Goal: Transaction & Acquisition: Purchase product/service

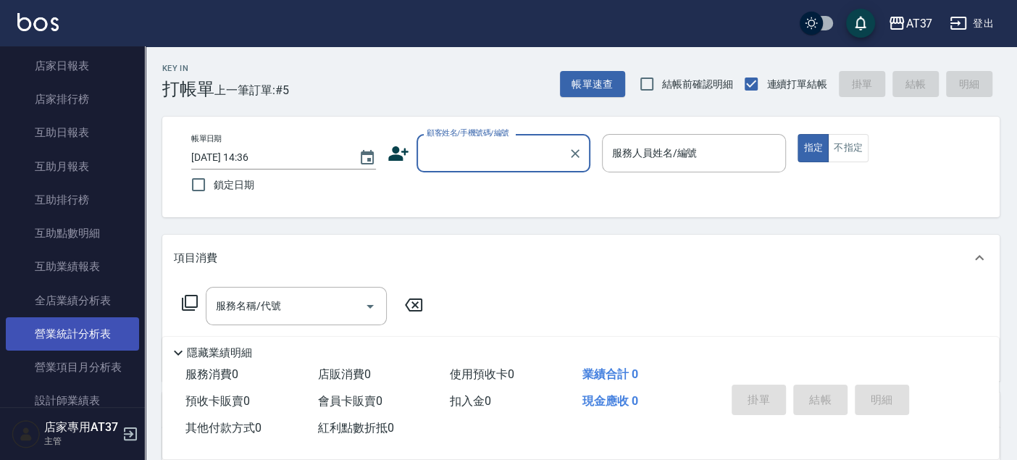
scroll to position [483, 0]
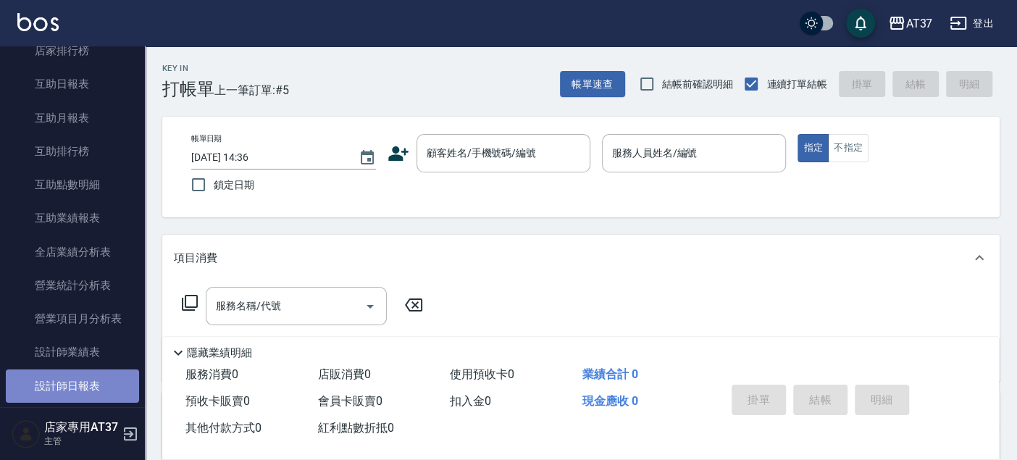
click at [97, 379] on link "設計師日報表" at bounding box center [72, 386] width 133 height 33
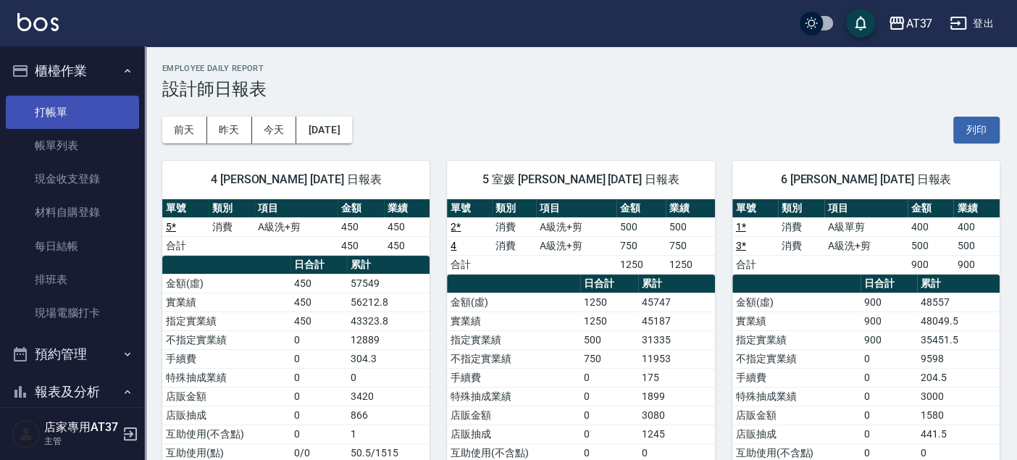
click at [113, 117] on link "打帳單" at bounding box center [72, 112] width 133 height 33
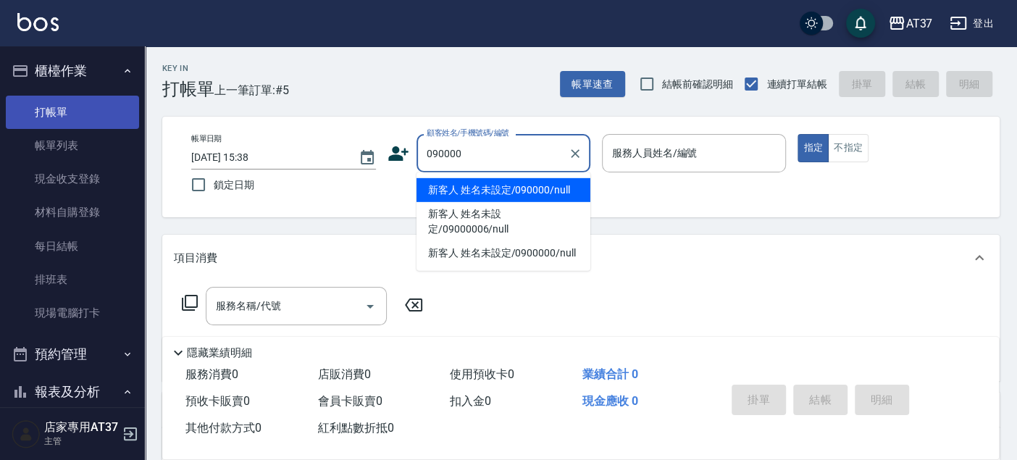
type input "新客人 姓名未設定/090000/null"
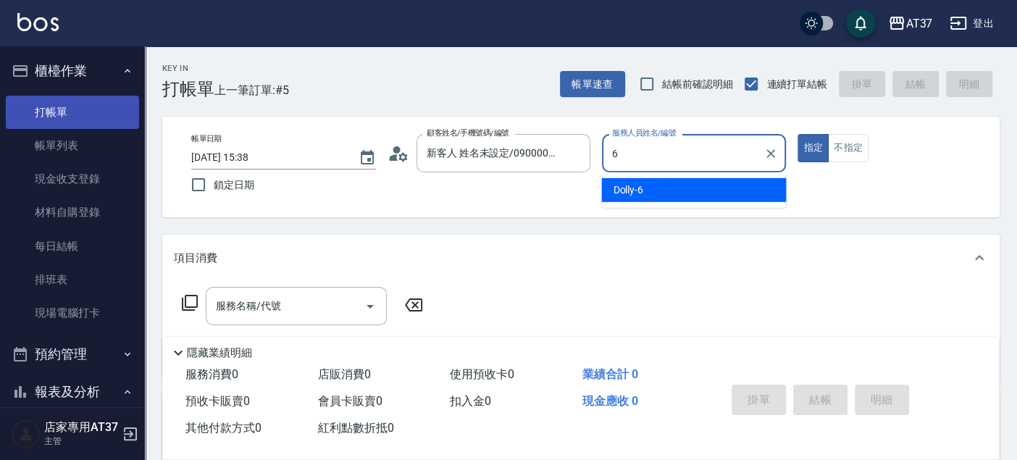
type input "Dolly-6"
type button "true"
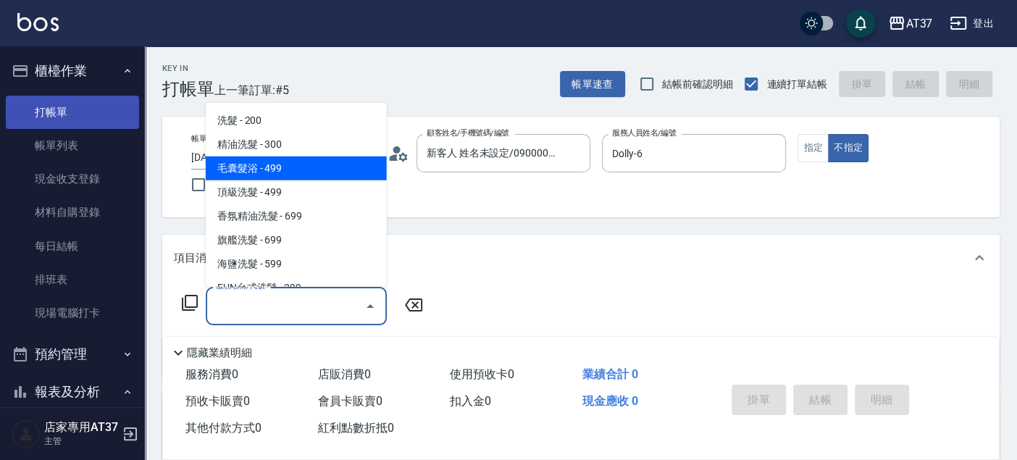
type input "毛囊髮浴(103)"
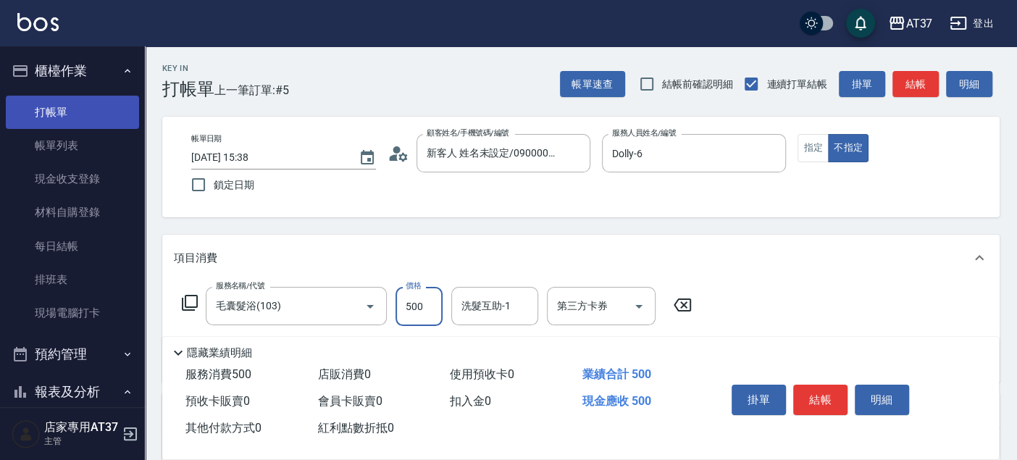
type input "500"
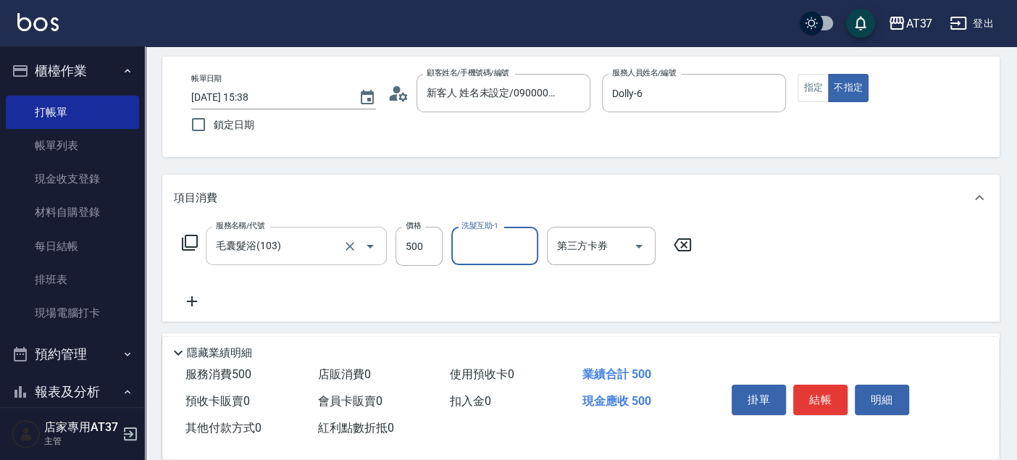
scroll to position [161, 0]
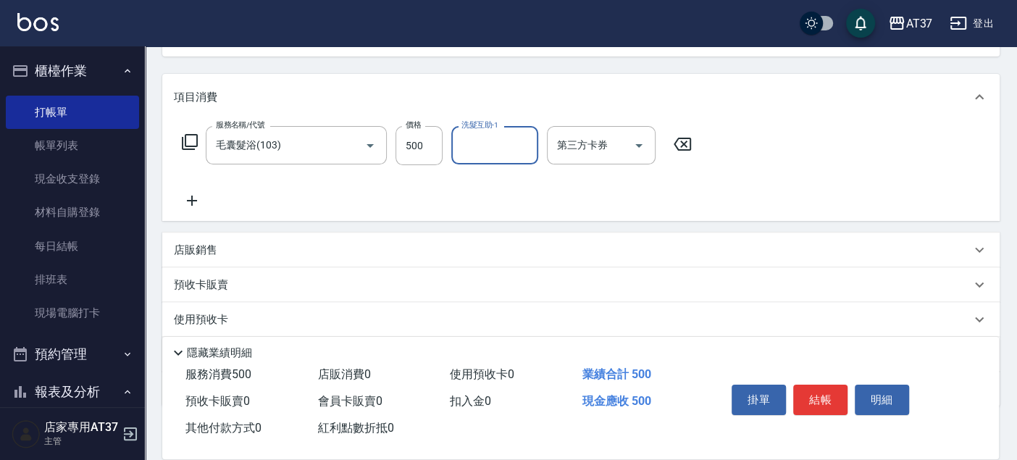
click at [196, 196] on icon at bounding box center [192, 200] width 36 height 17
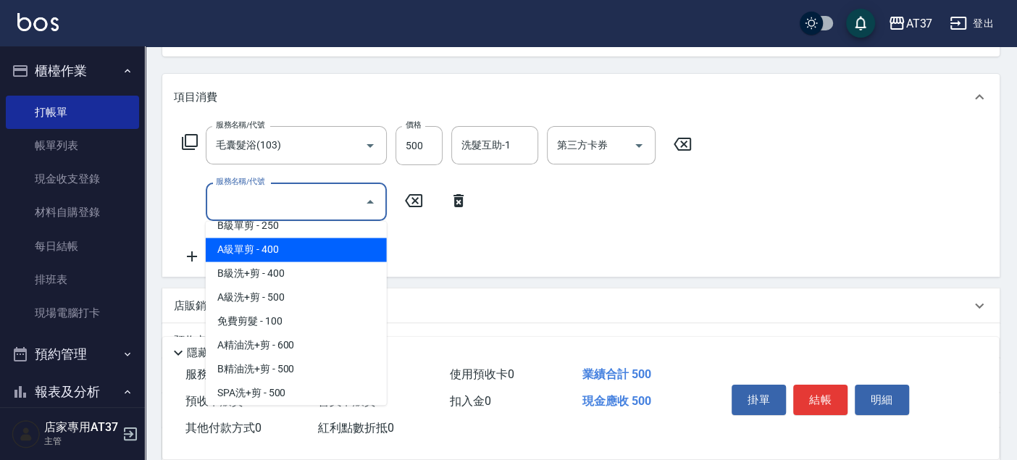
scroll to position [379, 0]
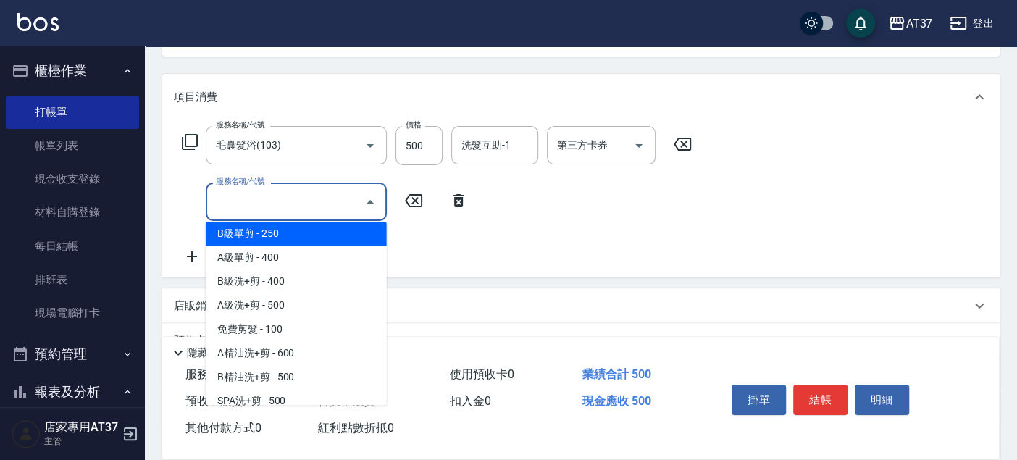
type input "B級單剪(201)"
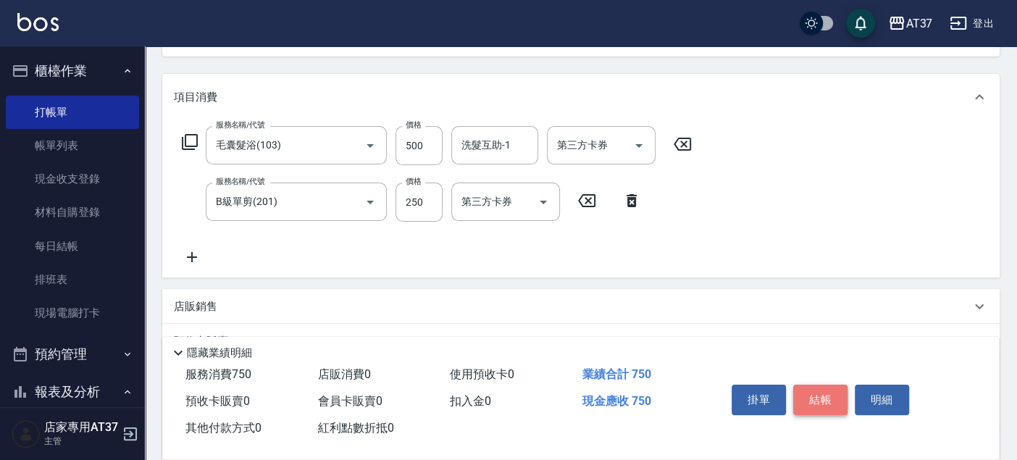
click at [819, 399] on button "結帳" at bounding box center [820, 400] width 54 height 30
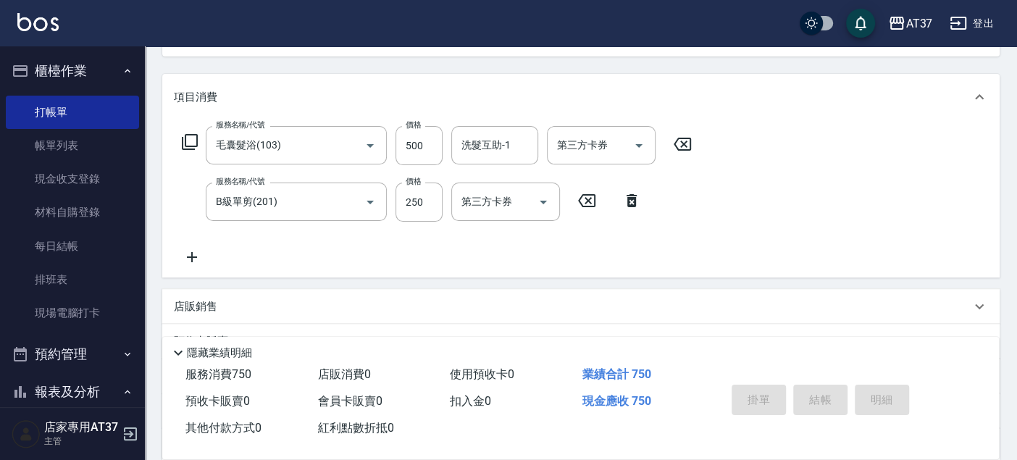
type input "[DATE] 15:39"
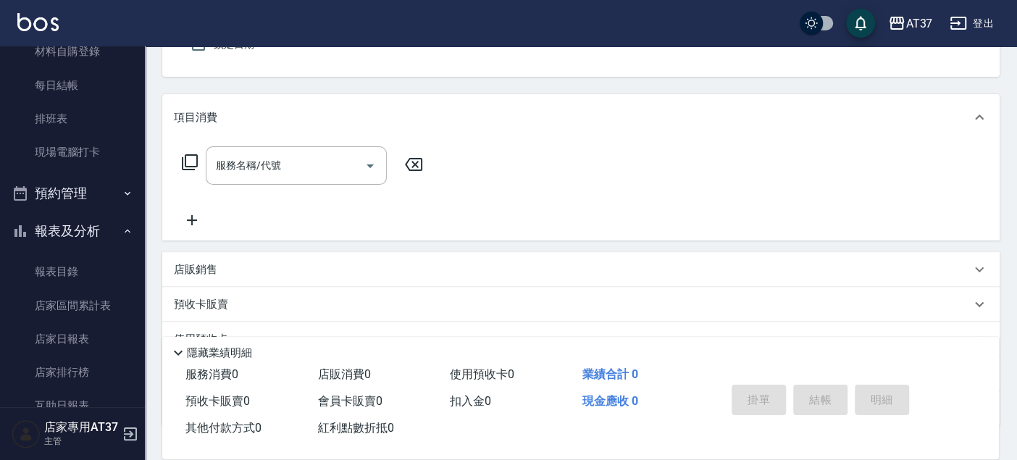
scroll to position [0, 0]
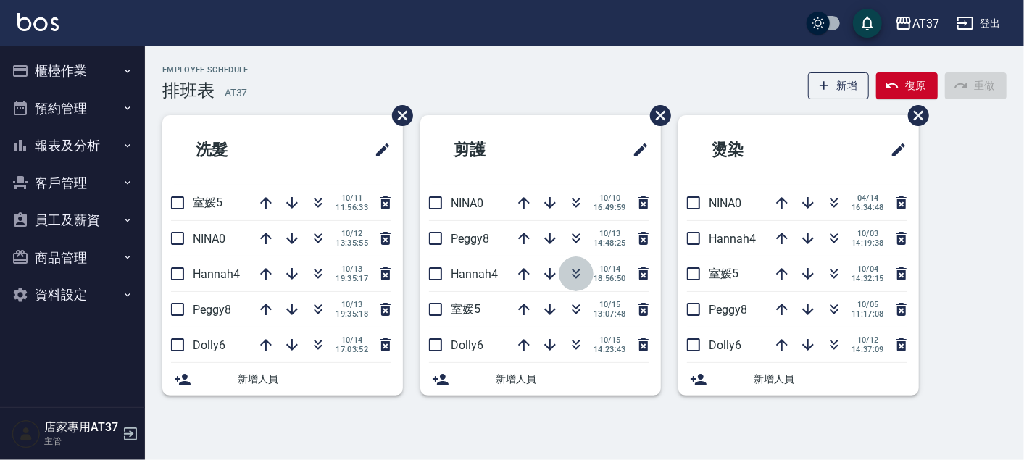
click at [580, 275] on icon "button" at bounding box center [575, 273] width 17 height 17
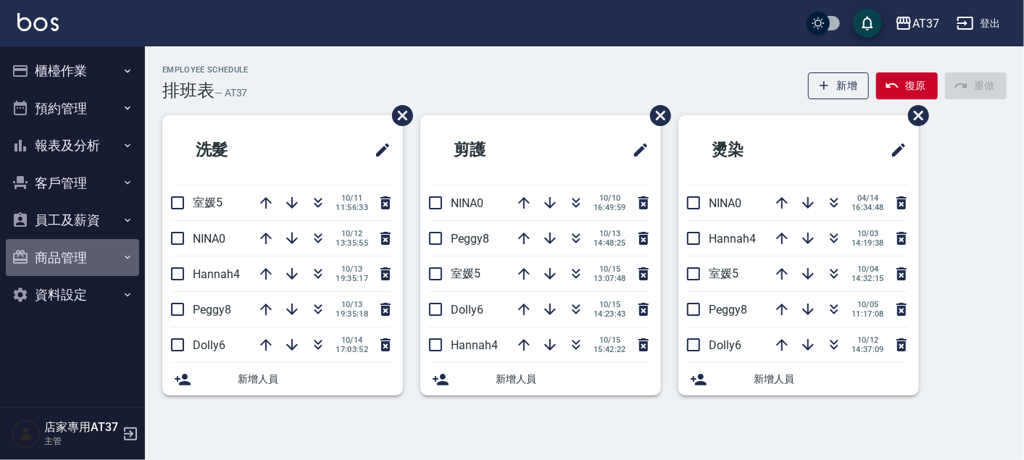
click at [73, 246] on button "商品管理" at bounding box center [72, 258] width 133 height 38
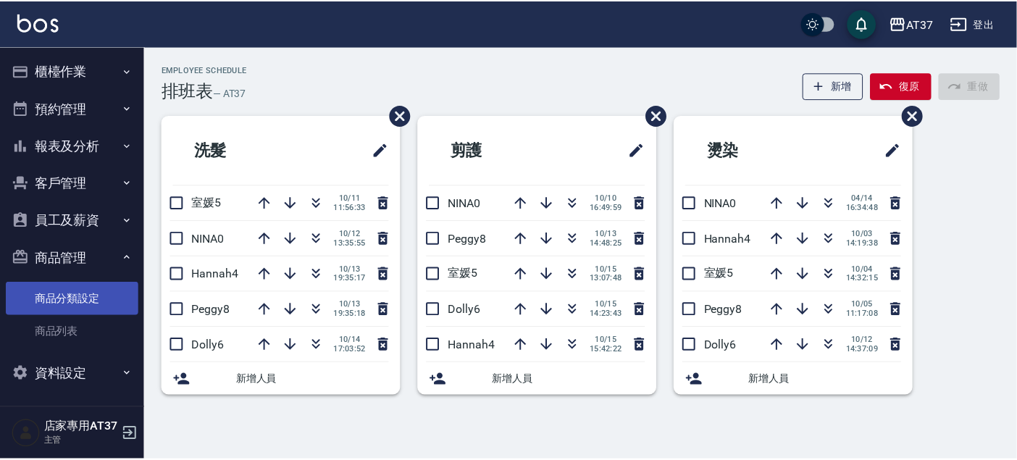
scroll to position [1, 0]
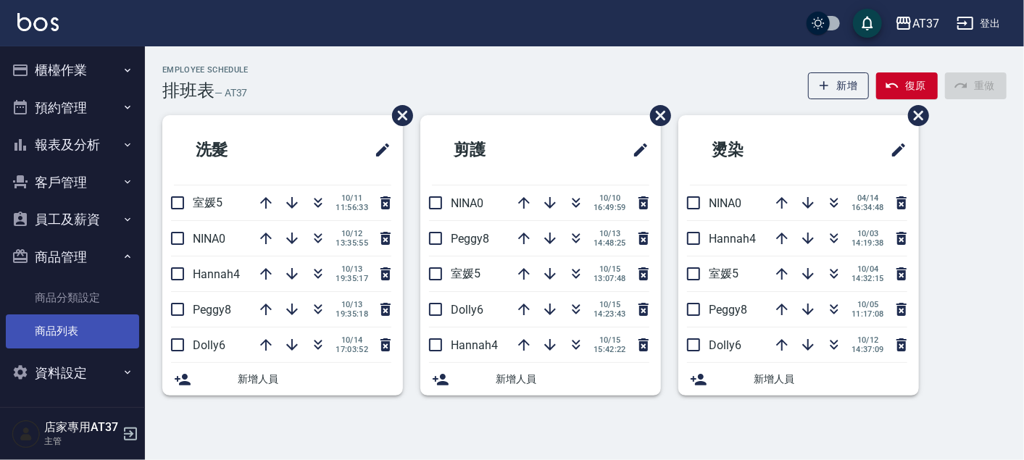
click at [88, 330] on link "商品列表" at bounding box center [72, 330] width 133 height 33
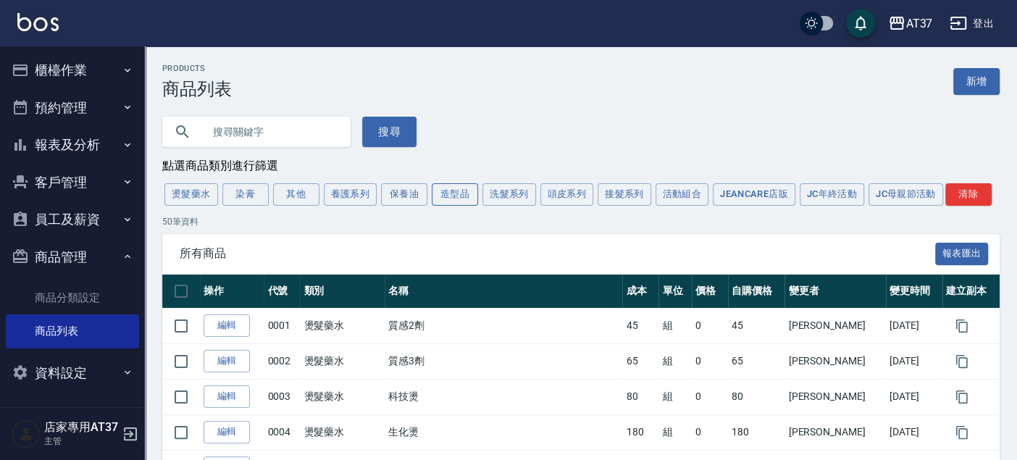
click at [437, 196] on button "造型品" at bounding box center [455, 194] width 46 height 22
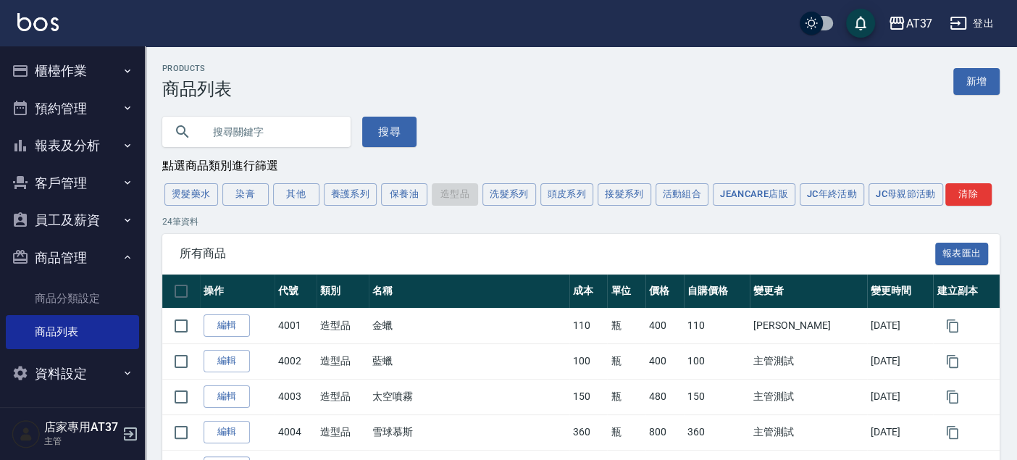
click at [63, 66] on button "櫃檯作業" at bounding box center [72, 71] width 133 height 38
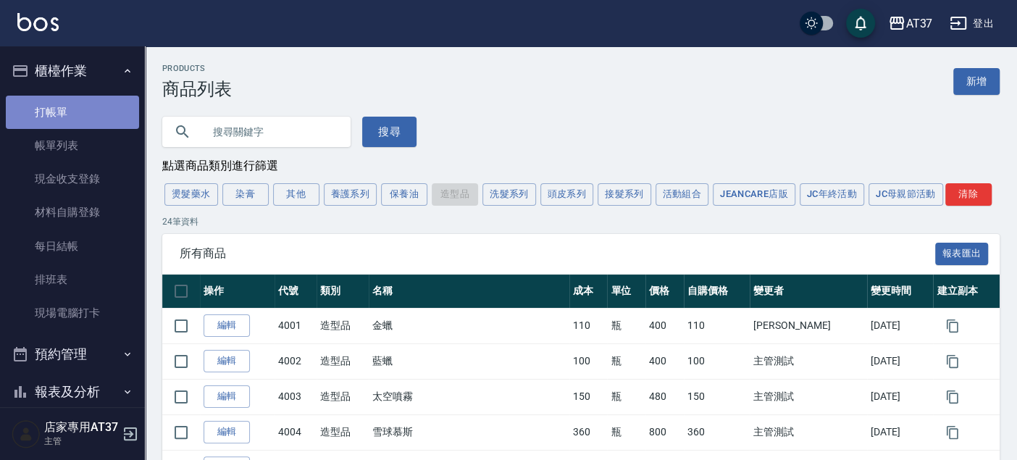
click at [72, 108] on link "打帳單" at bounding box center [72, 112] width 133 height 33
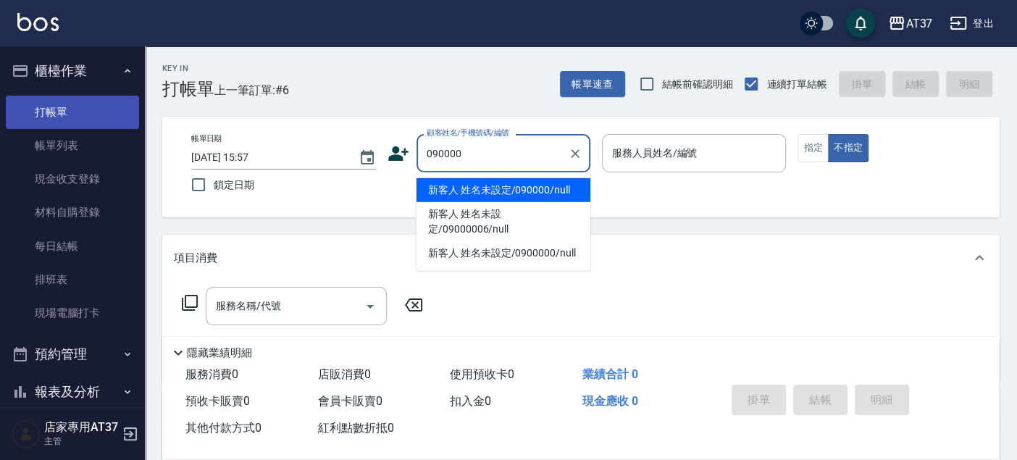
type input "新客人 姓名未設定/090000/null"
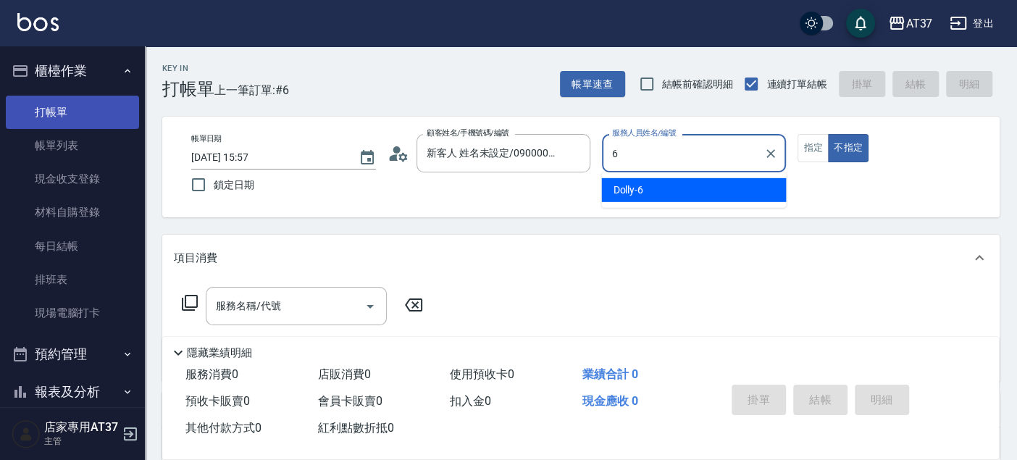
type input "Dolly-6"
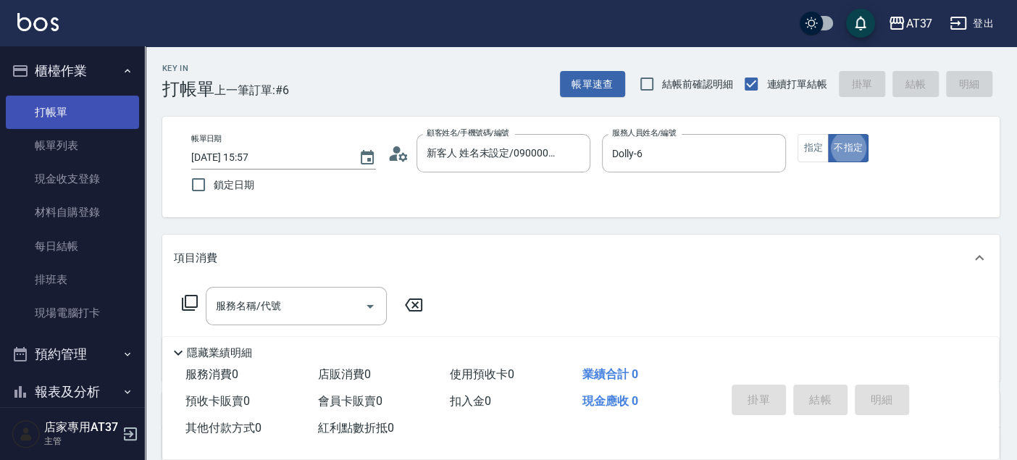
type button "false"
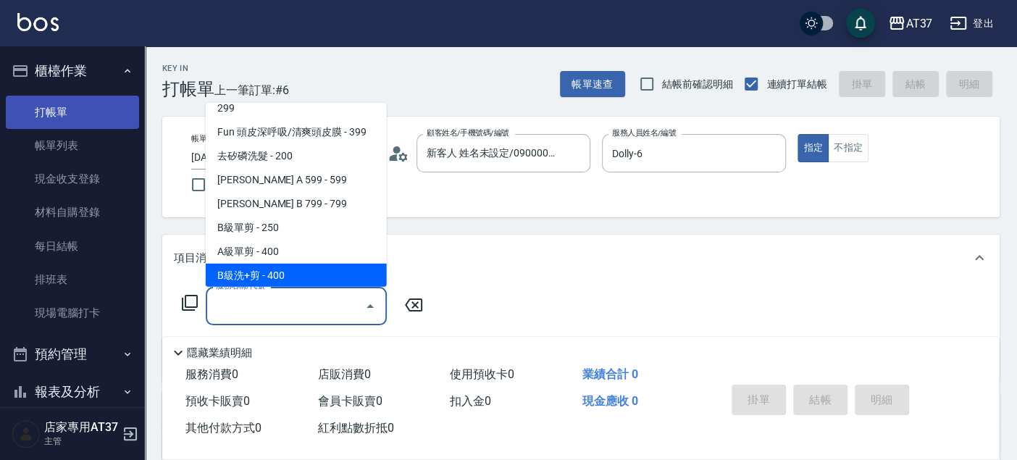
scroll to position [291, 0]
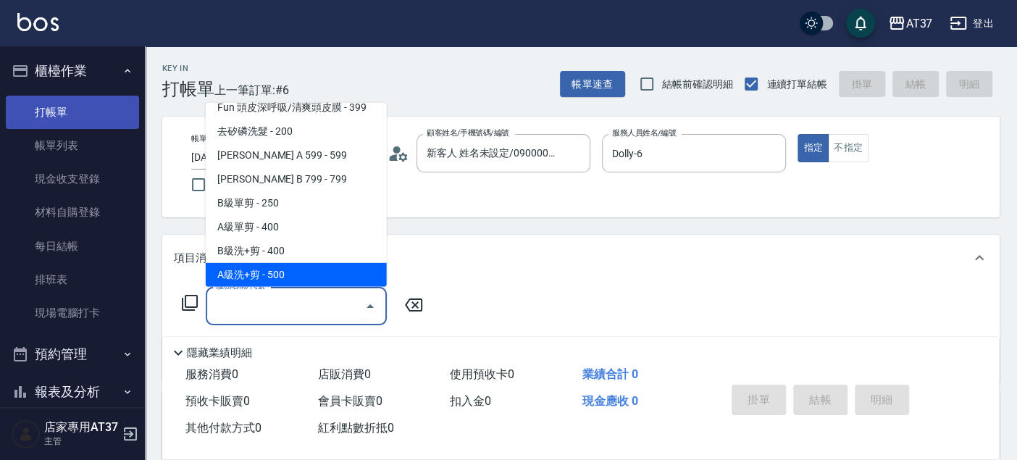
type input "A級洗+剪(204)"
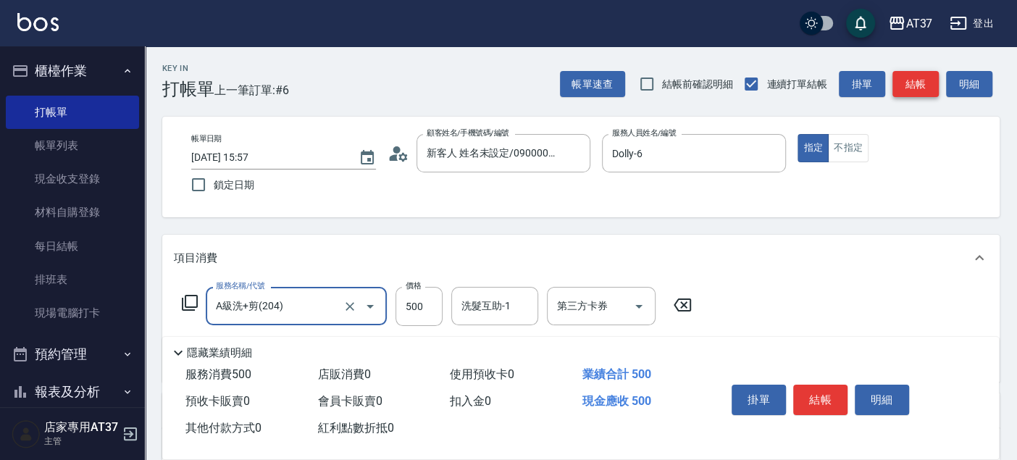
click at [904, 83] on button "結帳" at bounding box center [916, 84] width 46 height 27
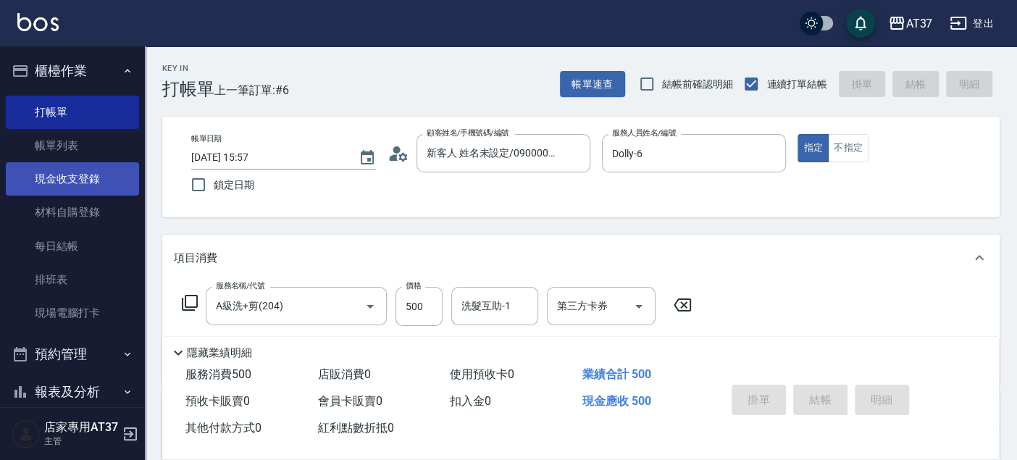
type input "2025/10/15 16:24"
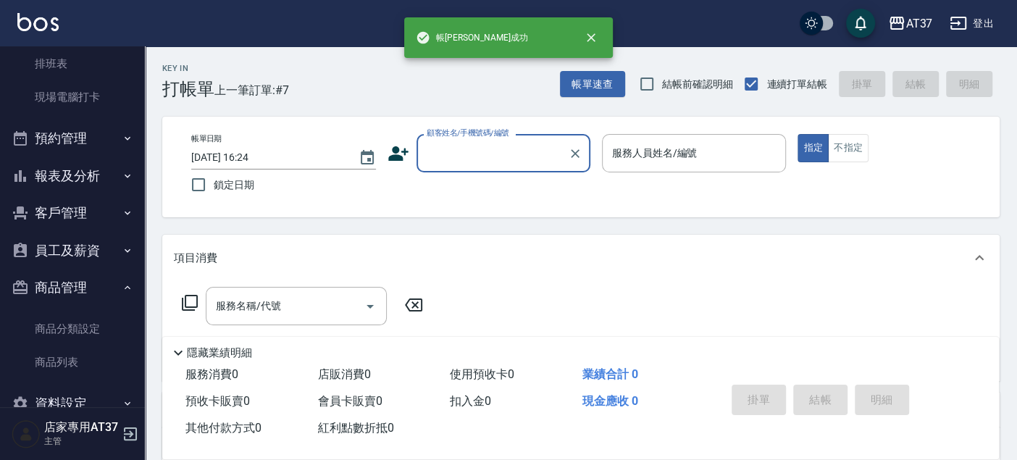
scroll to position [247, 0]
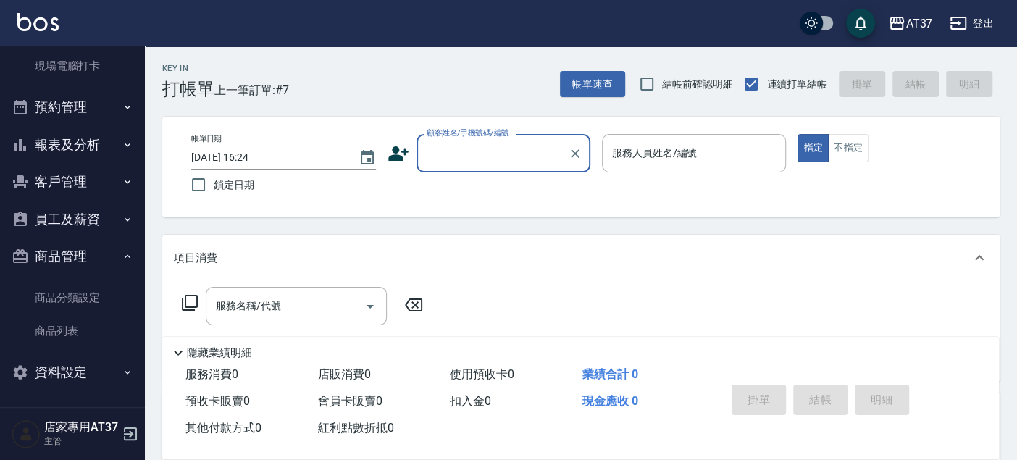
click at [101, 150] on button "報表及分析" at bounding box center [72, 145] width 133 height 38
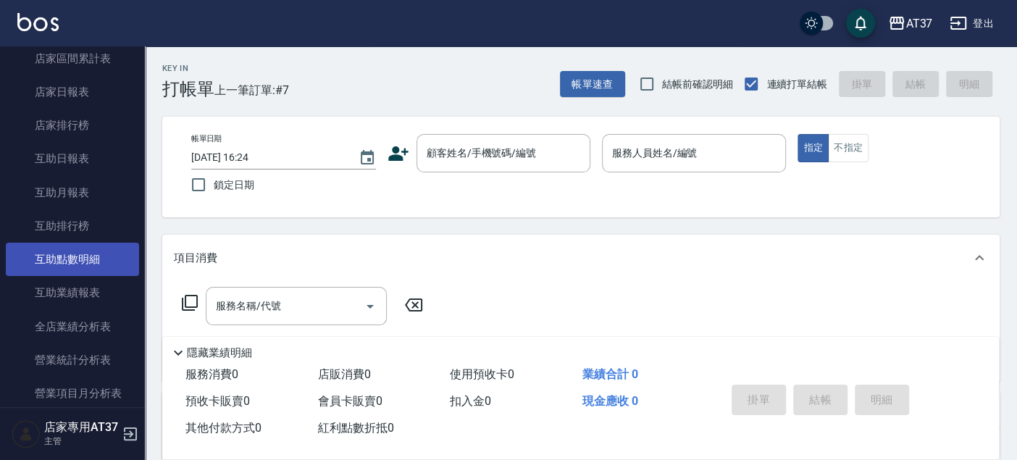
scroll to position [650, 0]
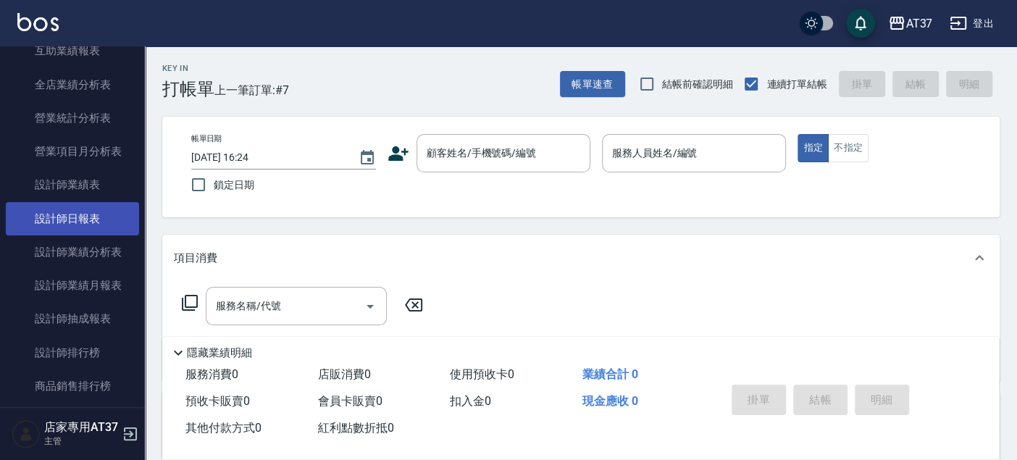
click at [96, 207] on link "設計師日報表" at bounding box center [72, 218] width 133 height 33
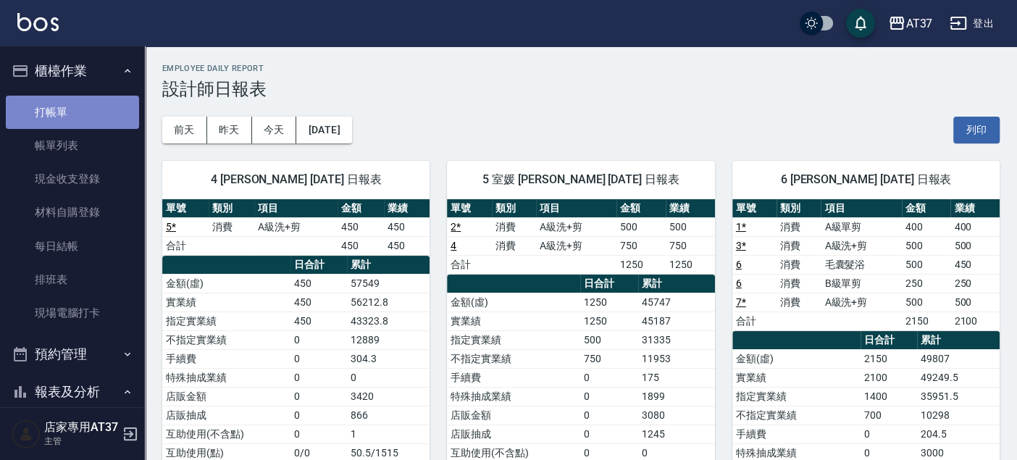
click at [107, 123] on link "打帳單" at bounding box center [72, 112] width 133 height 33
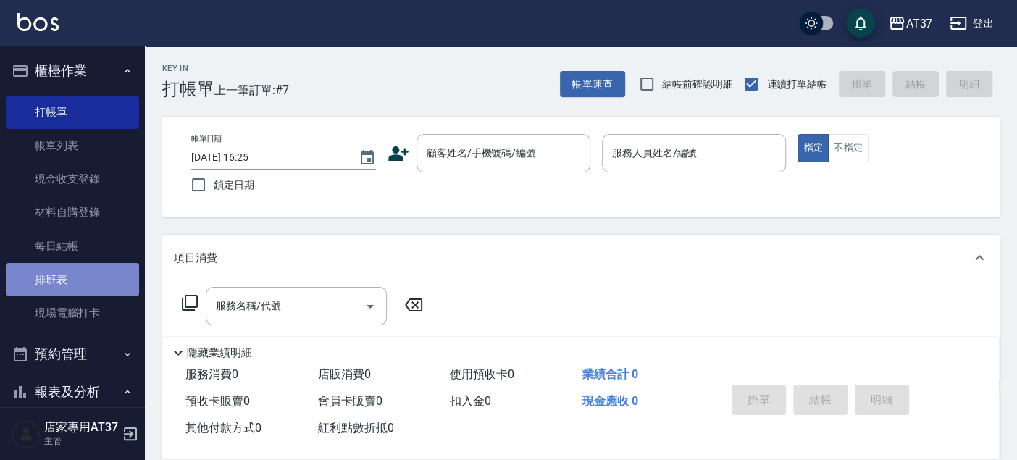
click at [88, 272] on link "排班表" at bounding box center [72, 279] width 133 height 33
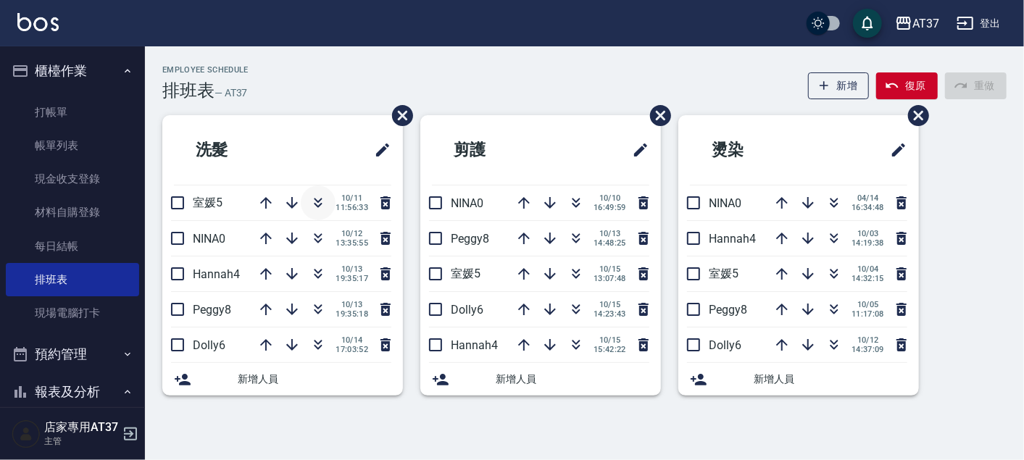
click at [321, 201] on icon "button" at bounding box center [317, 202] width 17 height 17
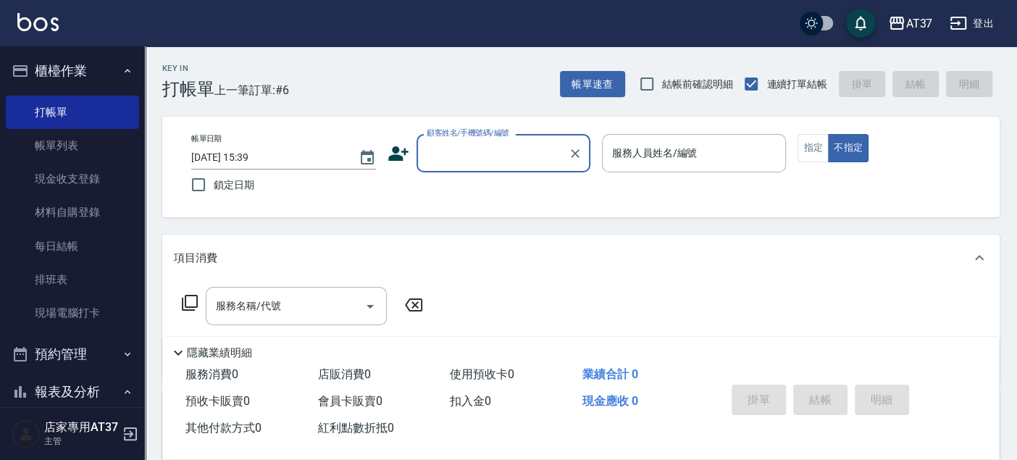
click at [474, 151] on input "顧客姓名/手機號碼/編號" at bounding box center [492, 153] width 139 height 25
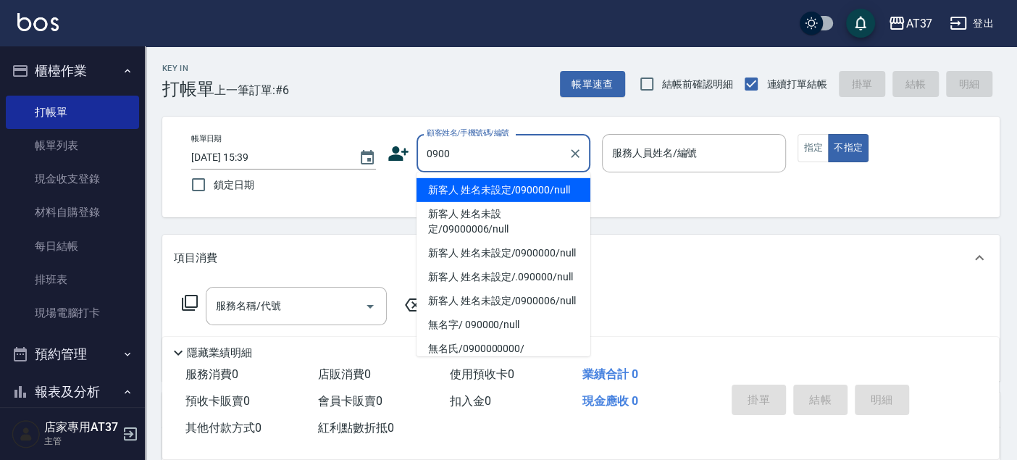
type input "新客人 姓名未設定/090000/null"
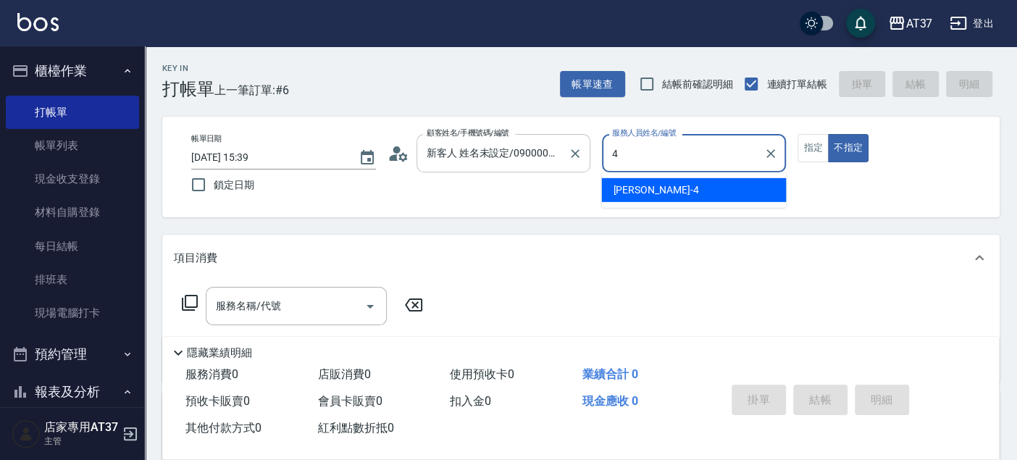
type input "Hannah-4"
type button "false"
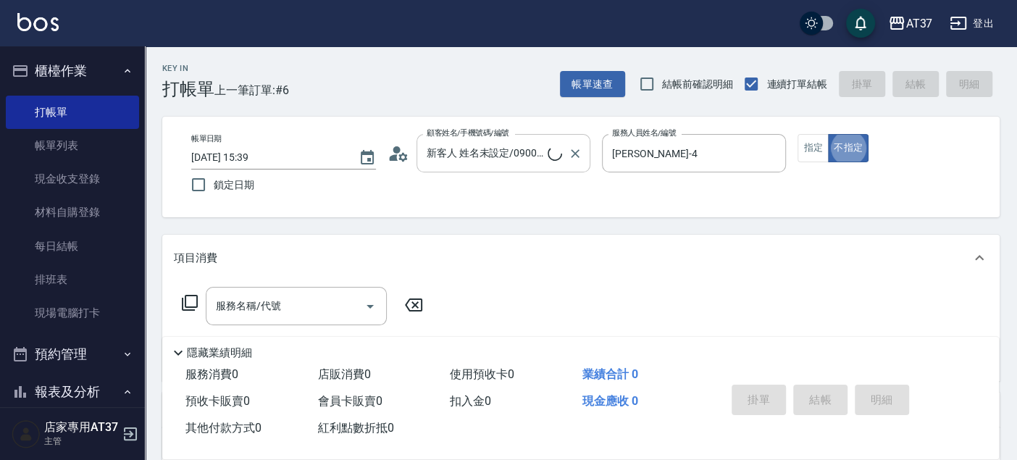
type input "新客人 姓名未設定/0900/null"
click at [304, 290] on div "服務名稱/代號" at bounding box center [296, 306] width 181 height 38
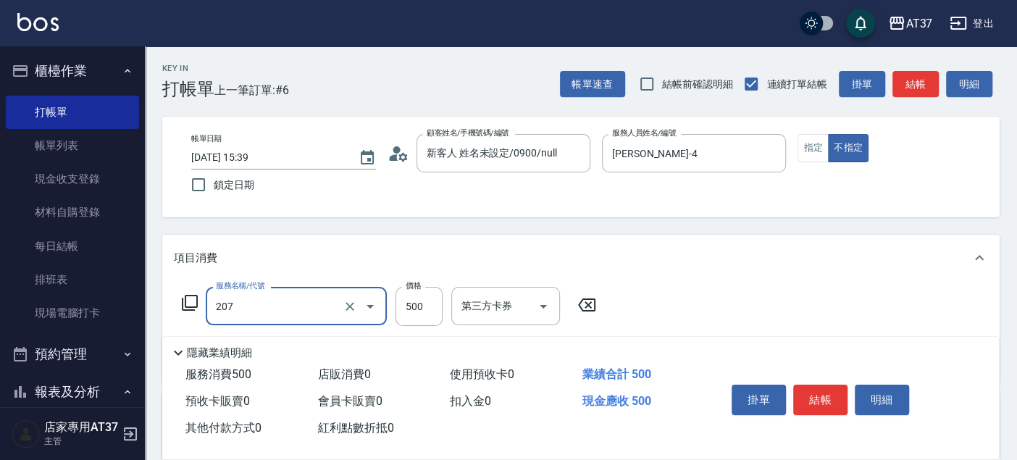
type input "B精油洗+剪(207)"
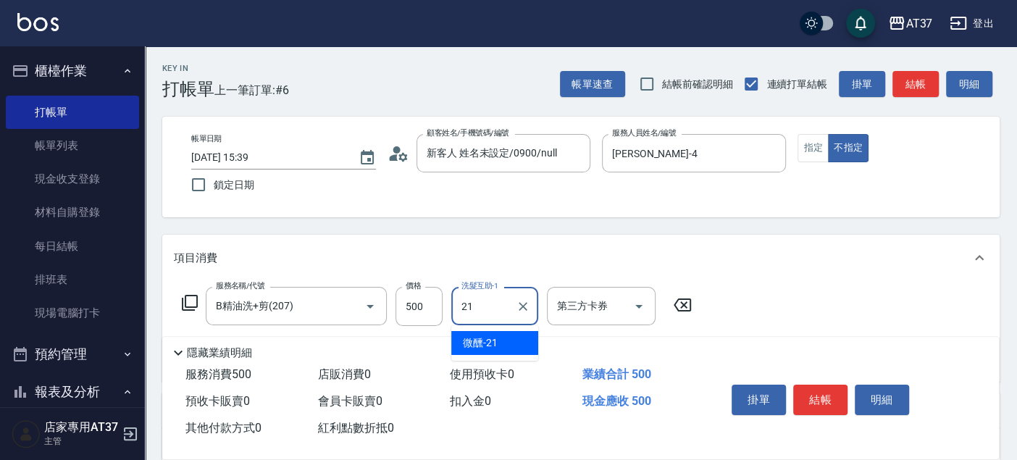
type input "微醺-21"
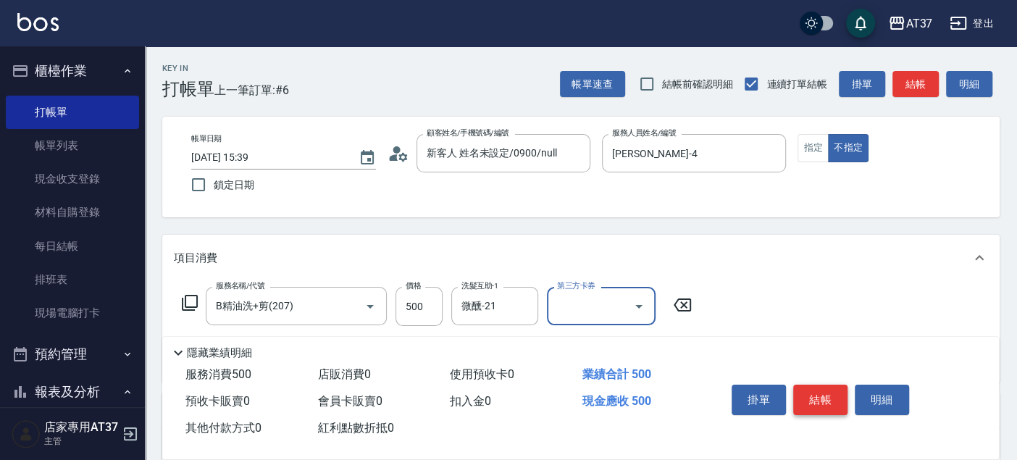
click at [816, 385] on button "結帳" at bounding box center [820, 400] width 54 height 30
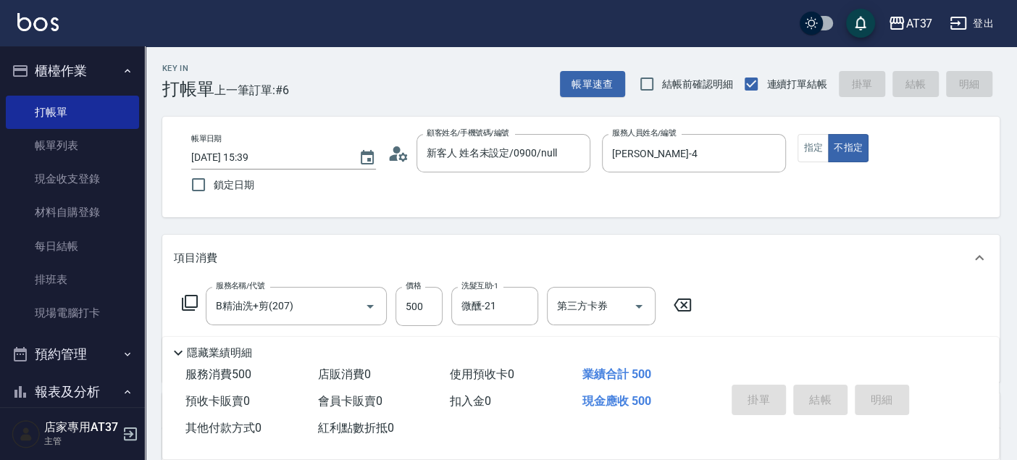
type input "2025/10/15 16:38"
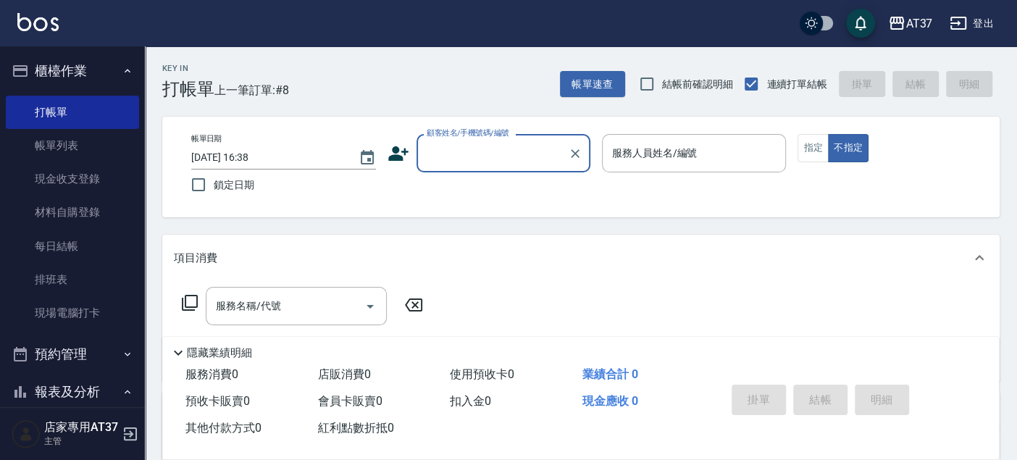
click at [451, 157] on input "顧客姓名/手機號碼/編號" at bounding box center [492, 153] width 139 height 25
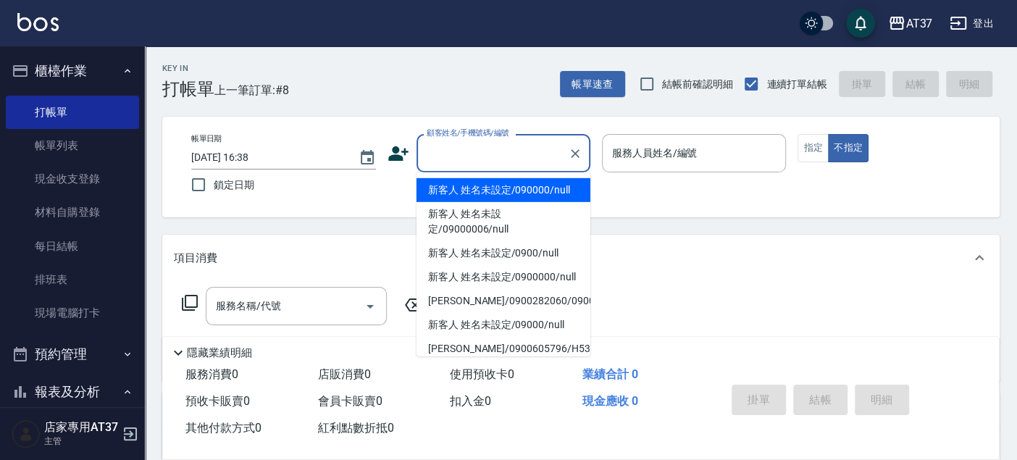
drag, startPoint x: 472, startPoint y: 193, endPoint x: 670, endPoint y: 151, distance: 202.4
click at [478, 192] on li "新客人 姓名未設定/090000/null" at bounding box center [504, 190] width 174 height 24
type input "新客人 姓名未設定/090000/null"
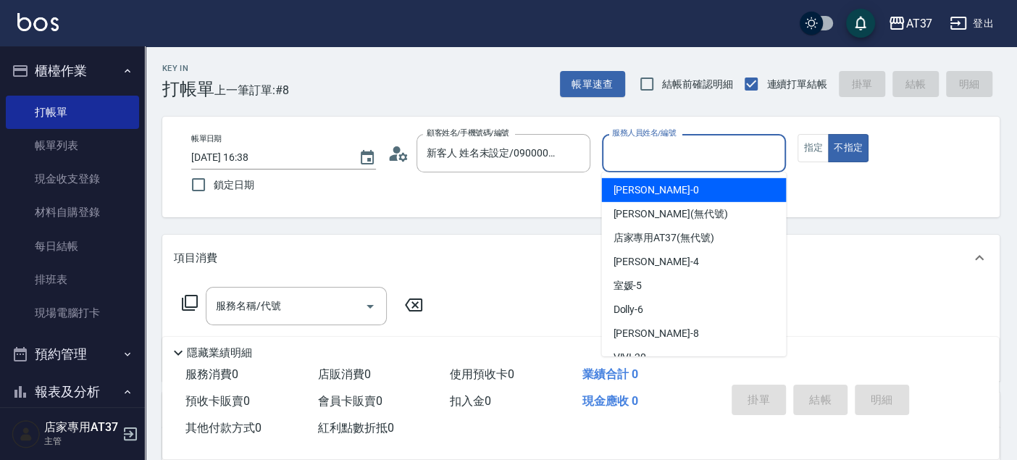
click at [669, 151] on input "服務人員姓名/編號" at bounding box center [695, 153] width 172 height 25
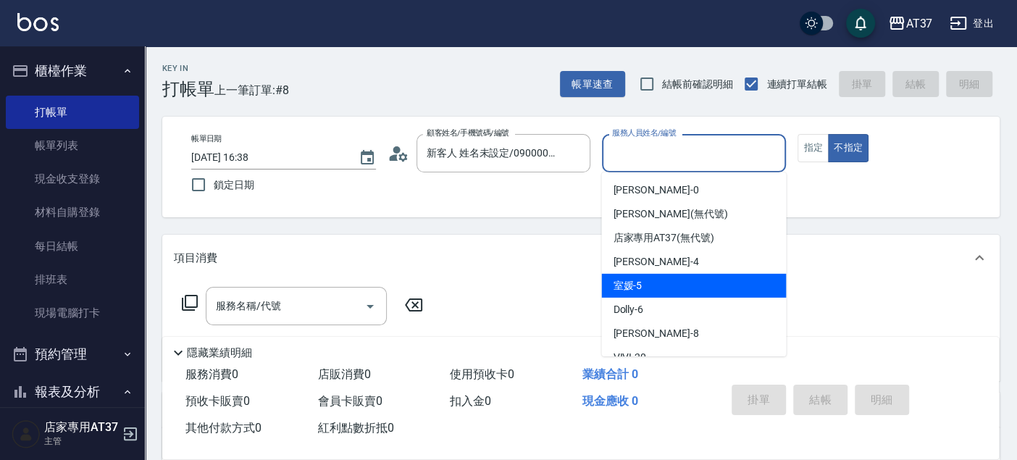
click at [666, 289] on div "室媛 -5" at bounding box center [693, 286] width 185 height 24
type input "室媛-5"
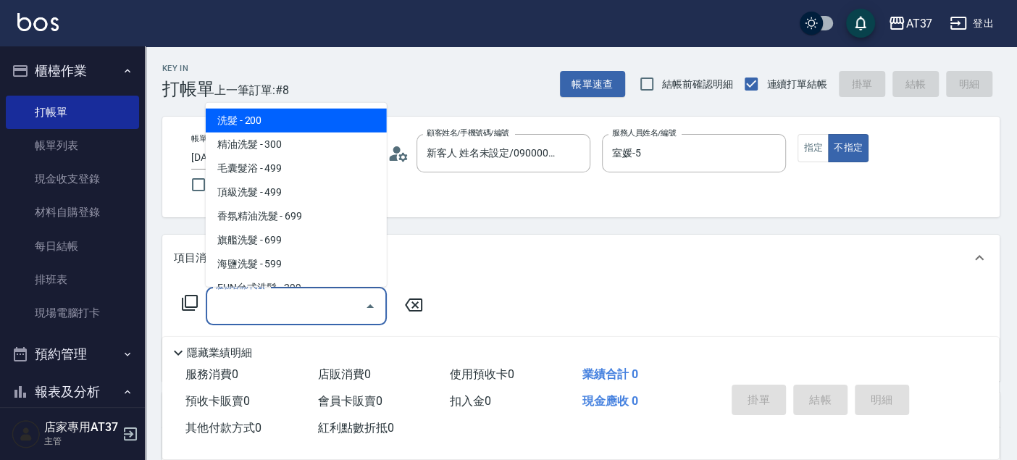
click at [262, 308] on div "服務名稱/代號 服務名稱/代號" at bounding box center [296, 306] width 181 height 38
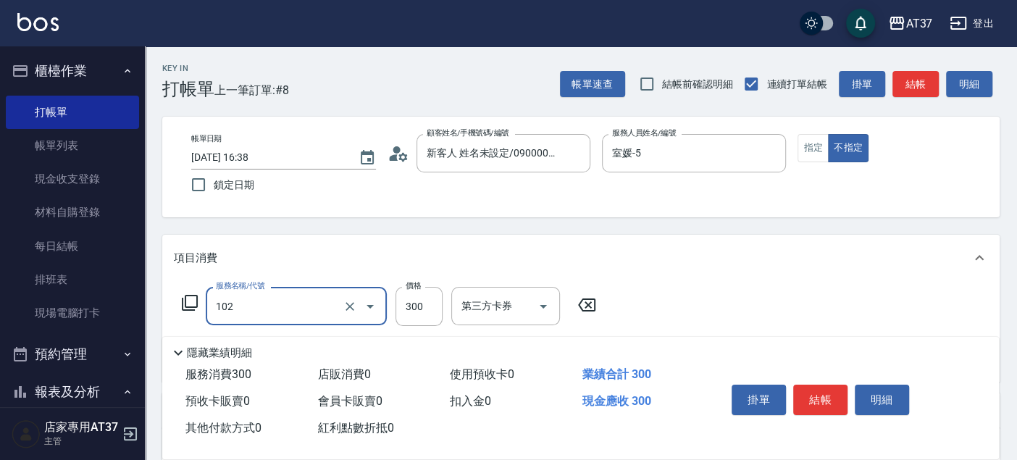
type input "精油洗髮(102)"
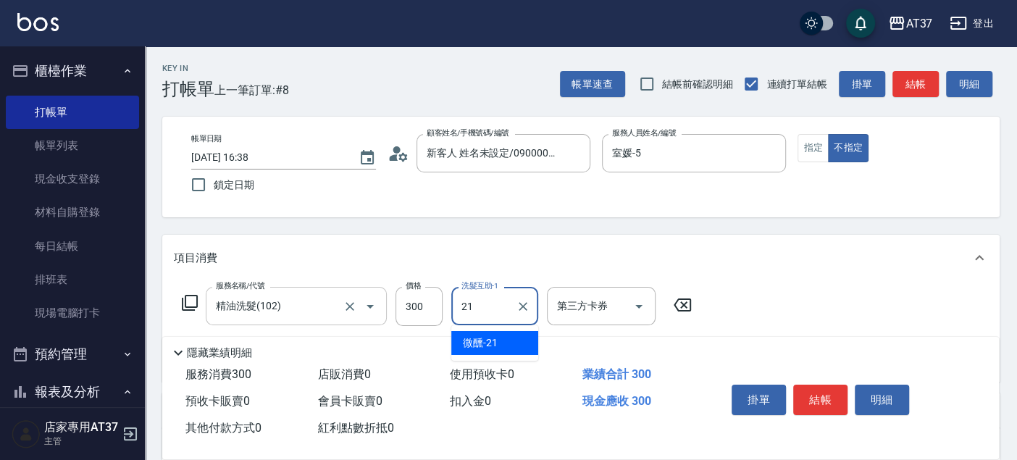
type input "微醺-21"
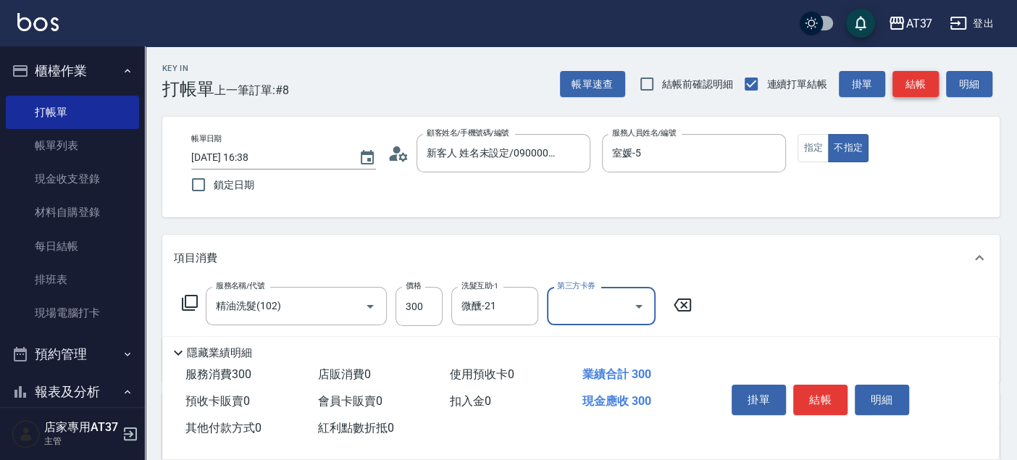
click at [921, 77] on button "結帳" at bounding box center [916, 84] width 46 height 27
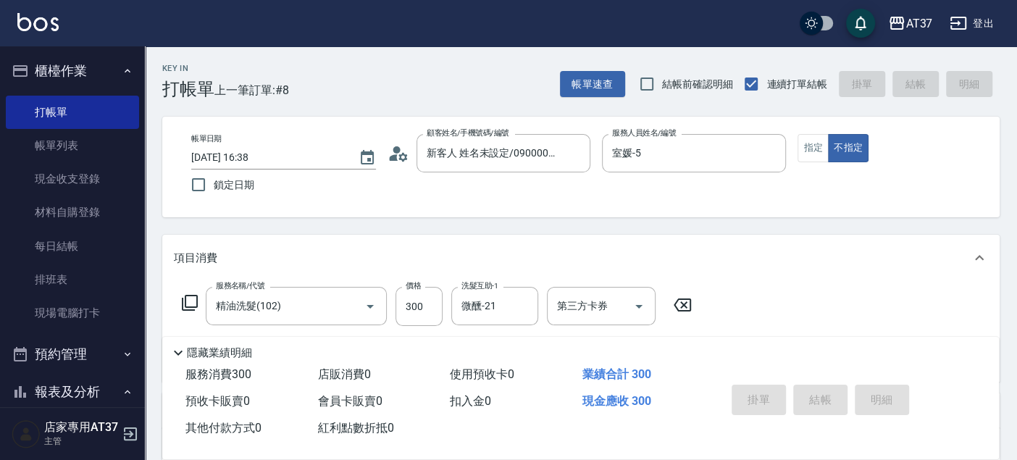
type input "2025/10/15 17:24"
